Goal: Find specific page/section: Find specific page/section

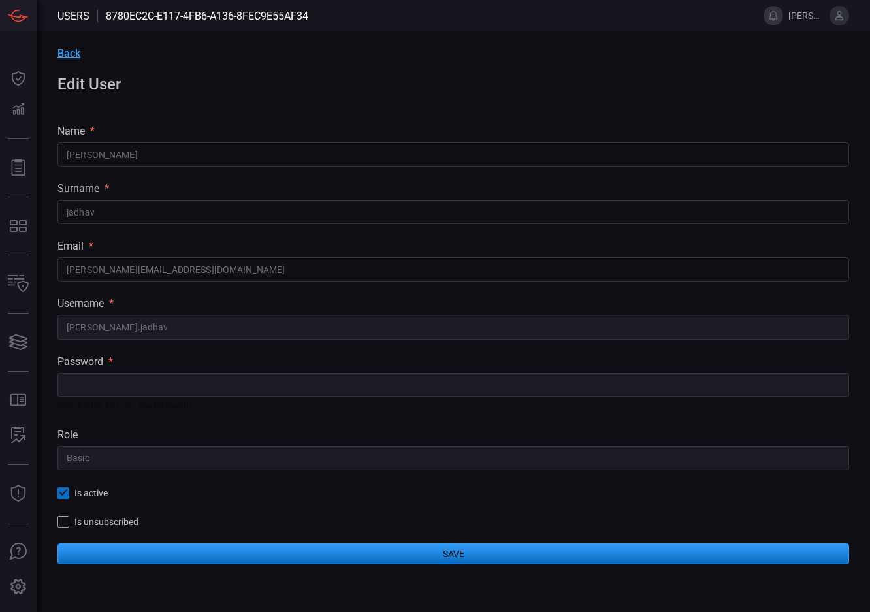
click at [679, 95] on div "Back Edit User name * [PERSON_NAME] ​ surname * [PERSON_NAME] ​ email * [PERSON…" at bounding box center [453, 305] width 833 height 549
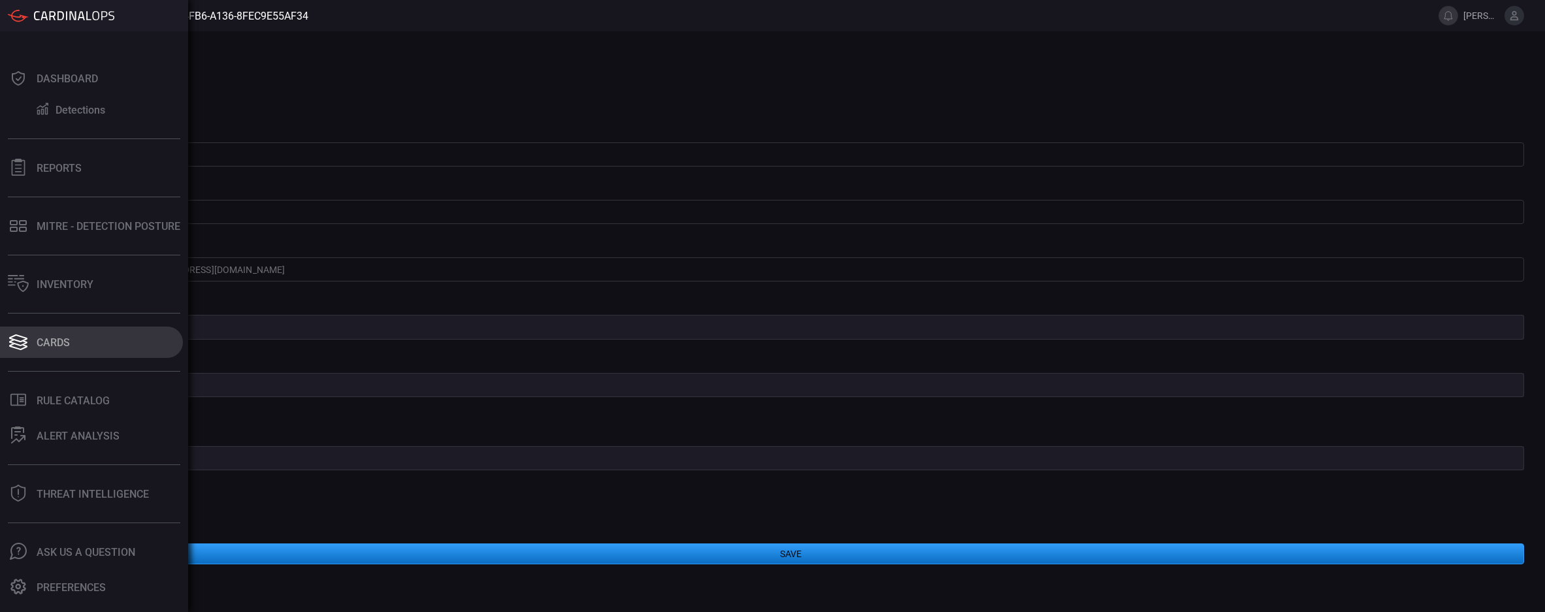
click at [37, 329] on button "Cards" at bounding box center [91, 342] width 183 height 31
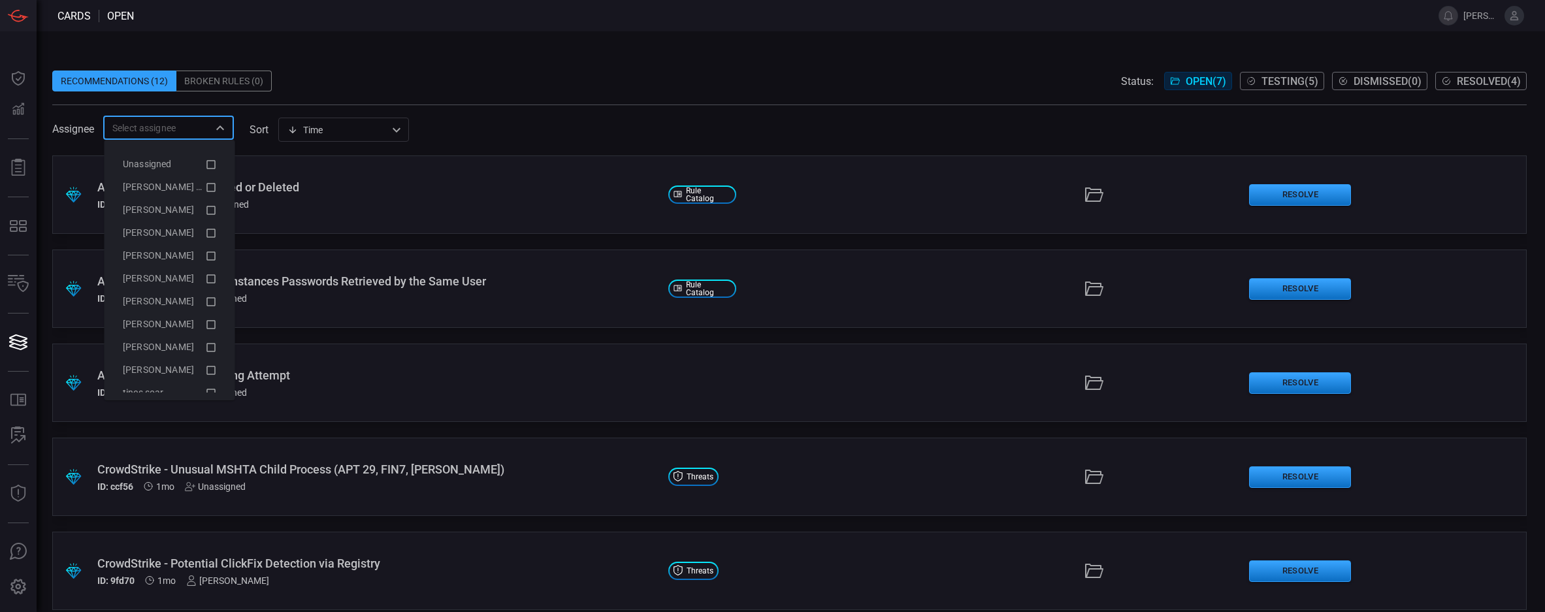
click at [146, 135] on input "text" at bounding box center [157, 128] width 101 height 16
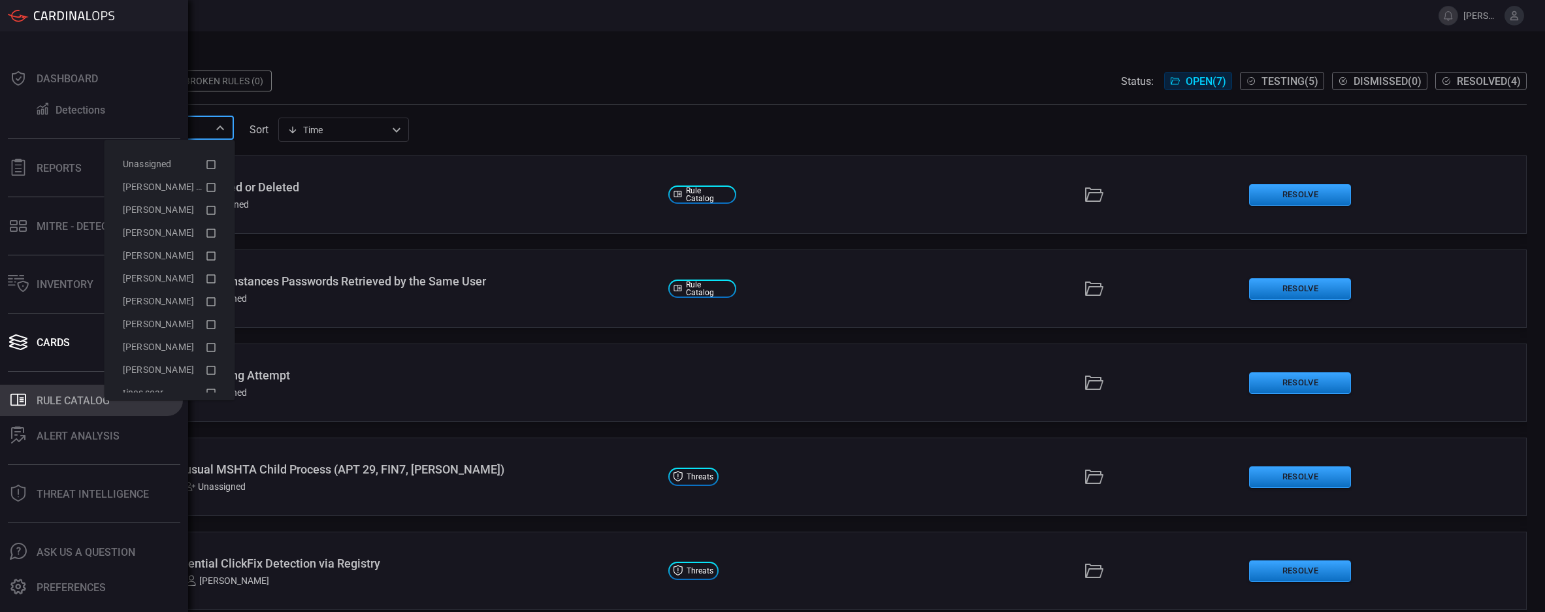
click at [55, 413] on button ".st0_rule_catalog_icon{fill: currentColor;} Rule Catalog" at bounding box center [91, 400] width 183 height 31
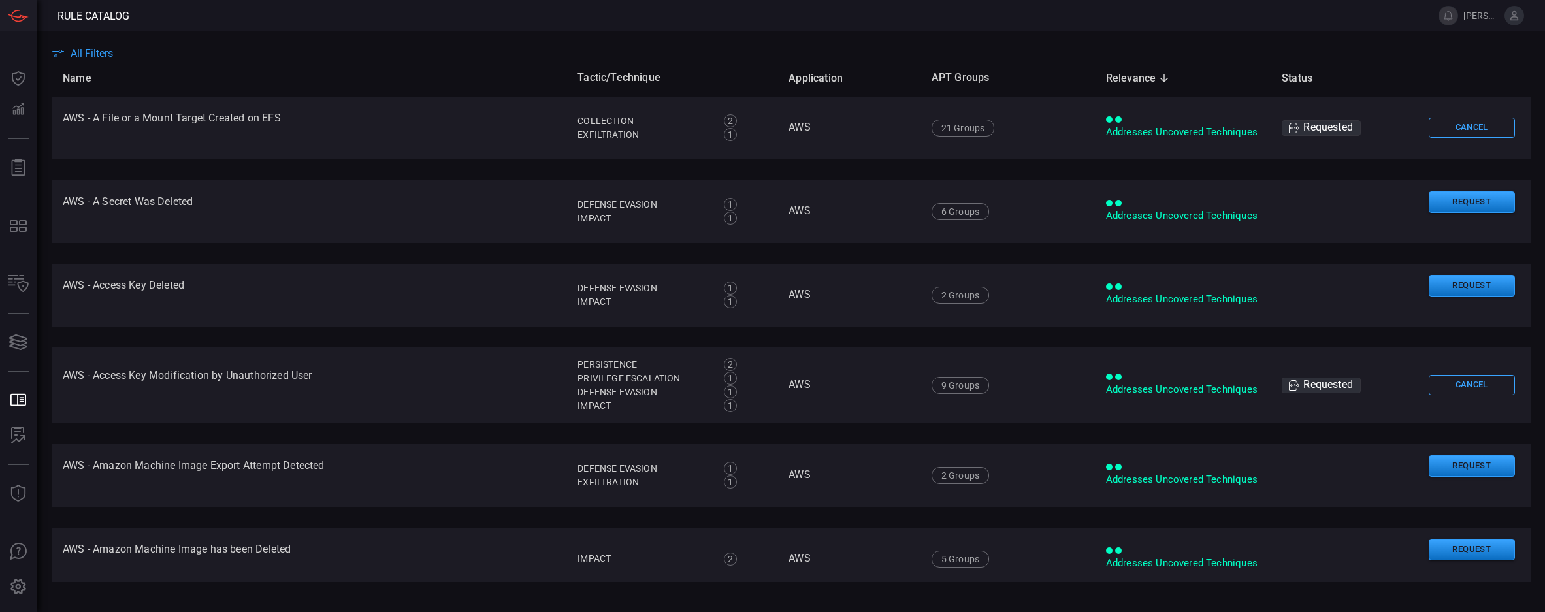
click at [84, 54] on span "All Filters" at bounding box center [92, 53] width 42 height 12
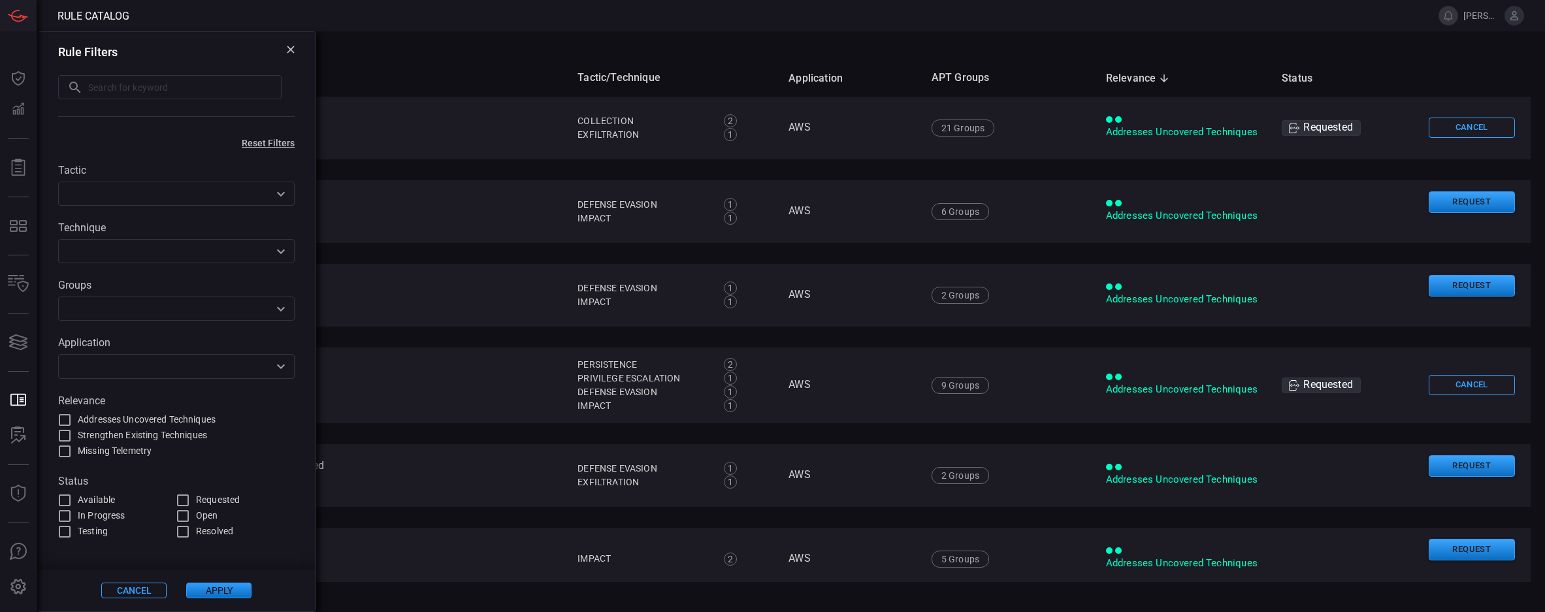
click at [135, 95] on input "text" at bounding box center [184, 87] width 193 height 24
type input "rmm"
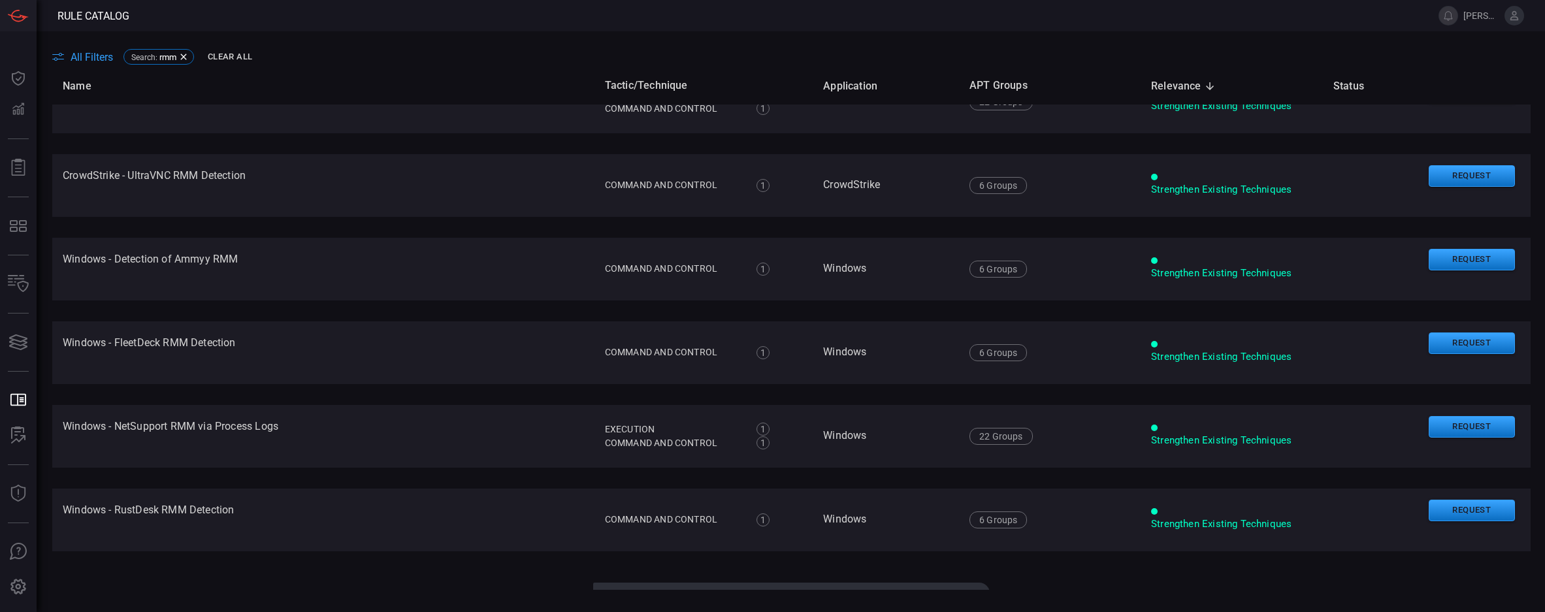
scroll to position [442, 0]
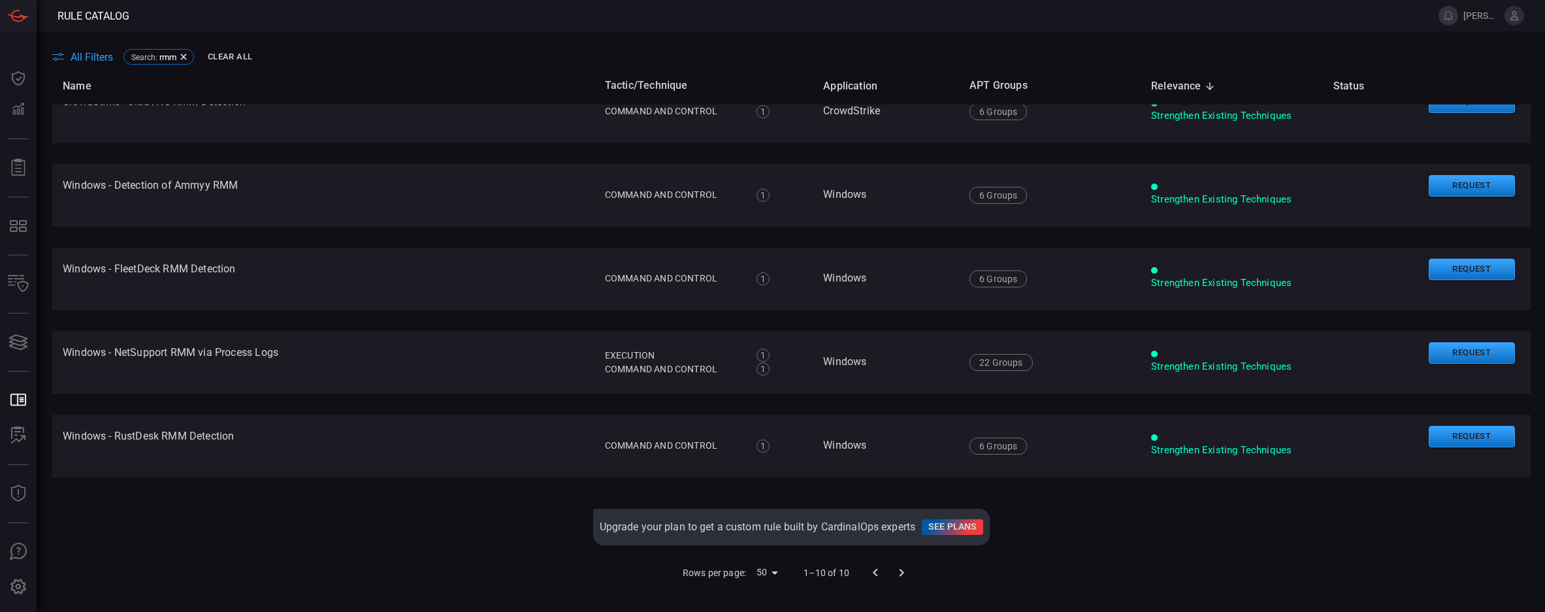
click at [869, 575] on div at bounding box center [888, 573] width 52 height 26
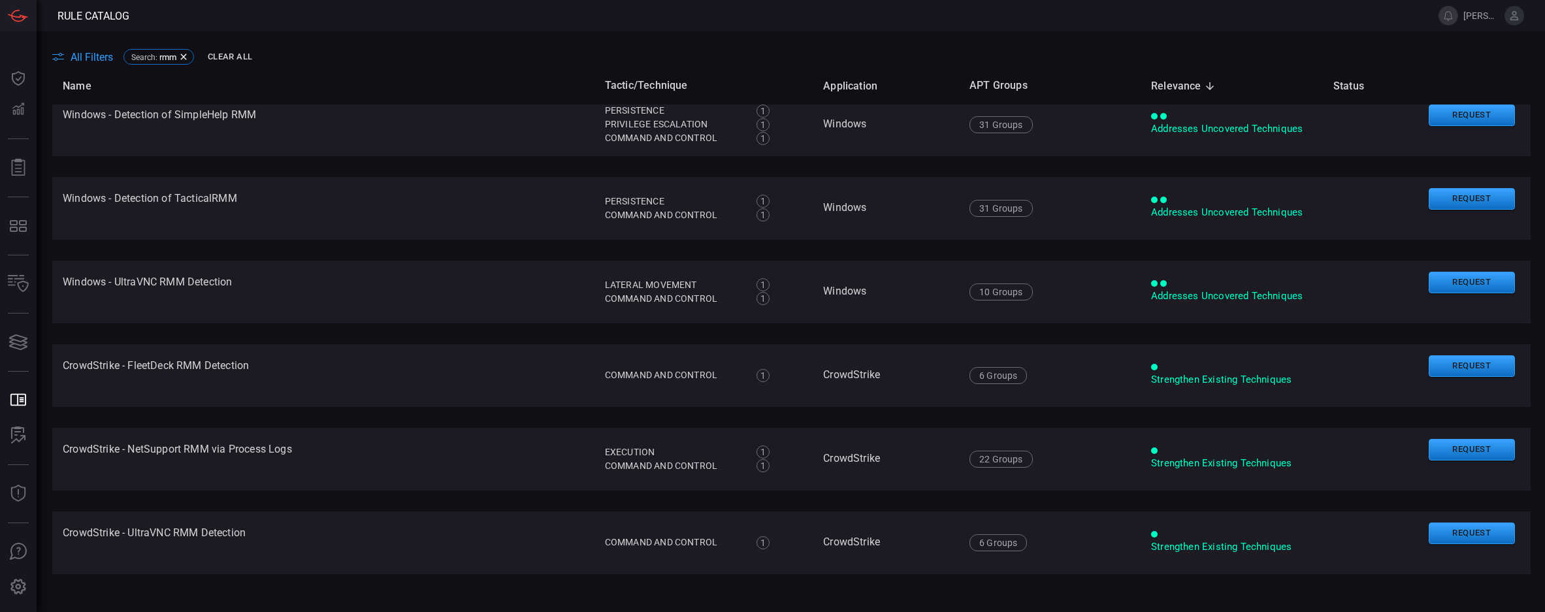
scroll to position [0, 0]
